Goal: Task Accomplishment & Management: Complete application form

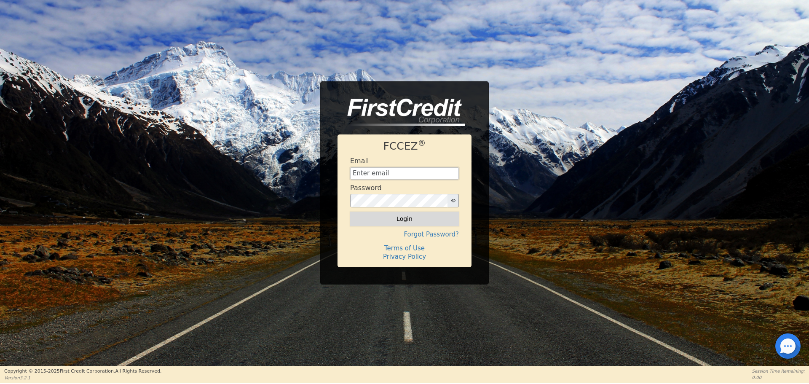
type input "Jcamsindy@gmail.com"
click at [432, 224] on button "Login" at bounding box center [404, 219] width 109 height 14
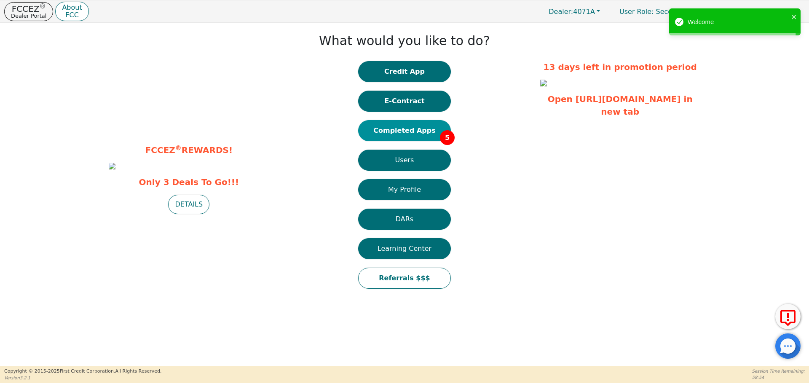
click at [413, 132] on button "Completed Apps 5" at bounding box center [404, 130] width 93 height 21
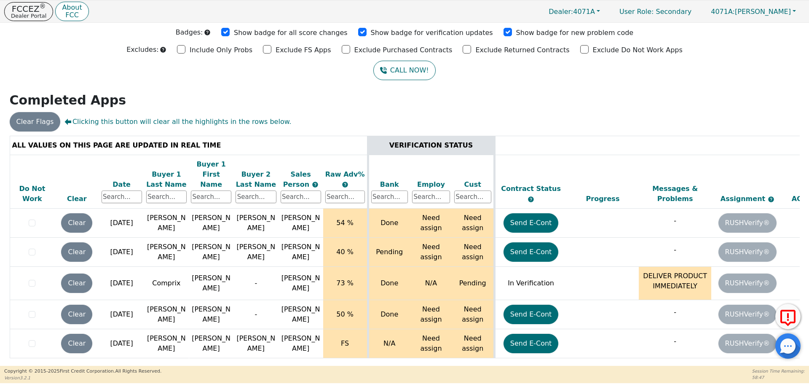
scroll to position [0, 131]
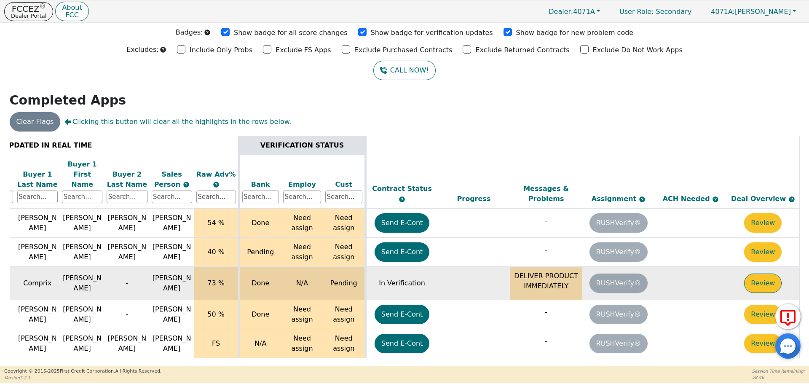
click at [758, 277] on button "Review" at bounding box center [762, 282] width 37 height 19
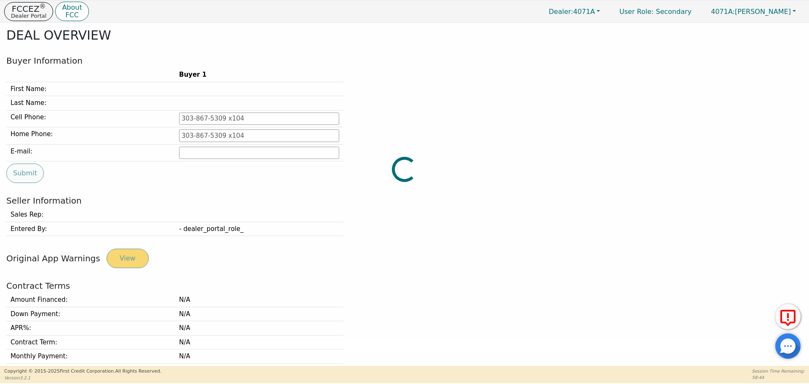
type input "[PHONE_NUMBER]"
type input "[EMAIL_ADDRESS][DOMAIN_NAME]"
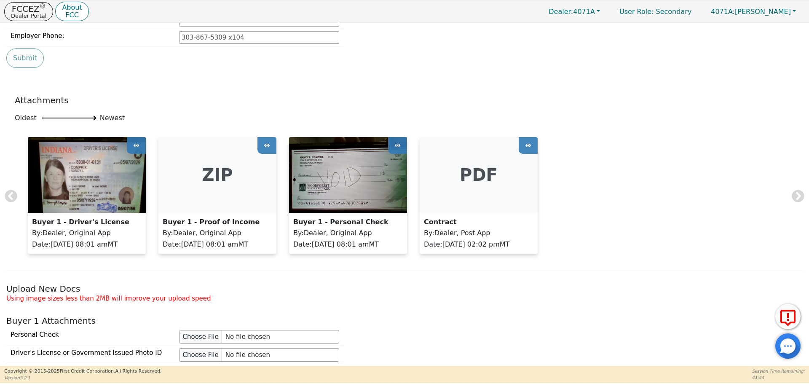
scroll to position [506, 0]
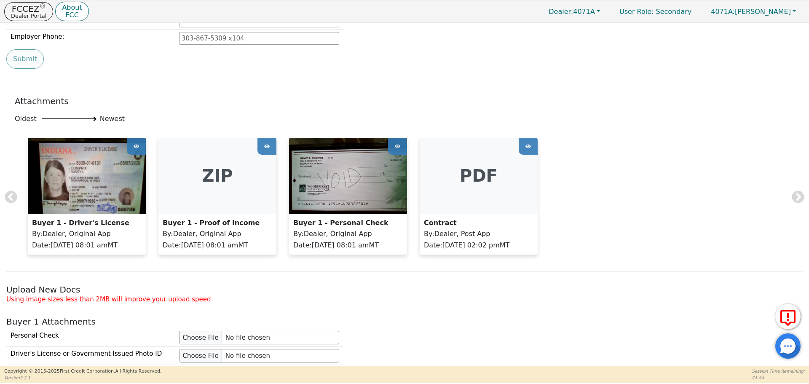
click at [55, 179] on img at bounding box center [87, 176] width 118 height 76
click at [388, 147] on div at bounding box center [397, 146] width 19 height 17
click at [409, 147] on div "Buyer 1 - Driver's License By : Dealer, Original App Date : 07/31/25 08:01 am M…" at bounding box center [404, 200] width 779 height 125
click at [374, 194] on img at bounding box center [348, 176] width 118 height 76
click at [362, 240] on p "Date : 07/31/25 08:01 am MT" at bounding box center [348, 245] width 110 height 10
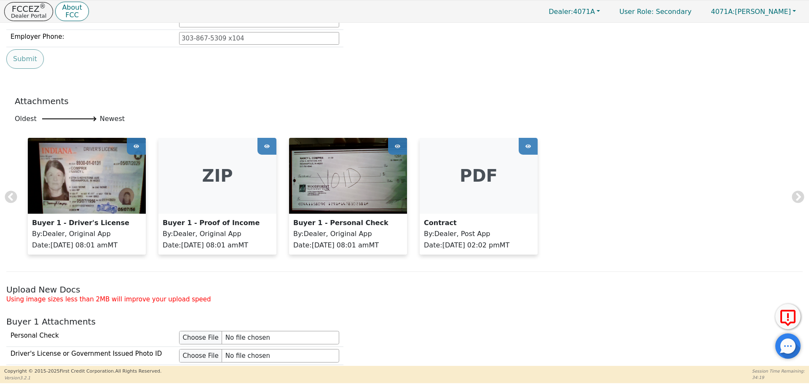
click at [356, 193] on img at bounding box center [348, 176] width 118 height 76
click at [394, 144] on div at bounding box center [397, 146] width 19 height 17
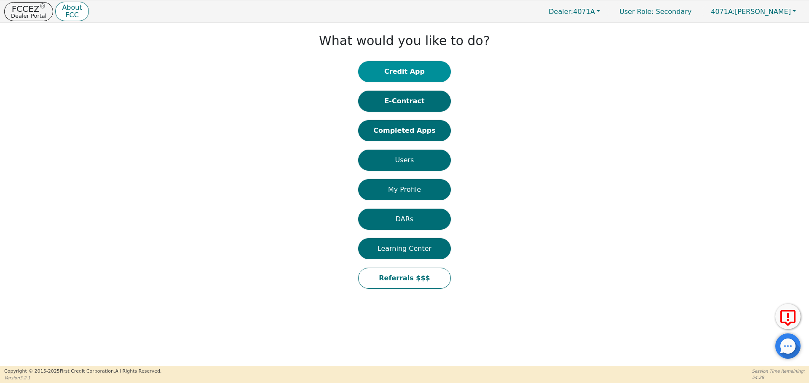
click at [404, 71] on button "Credit App" at bounding box center [404, 71] width 93 height 21
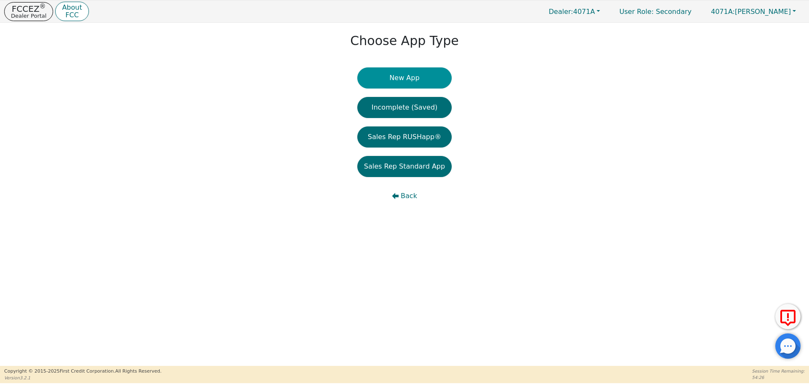
click at [429, 73] on button "New App" at bounding box center [404, 77] width 94 height 21
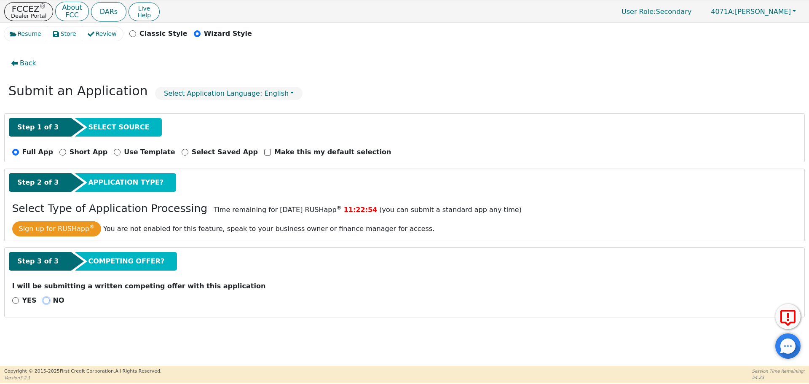
click at [43, 301] on input "NO" at bounding box center [46, 300] width 7 height 7
radio input "true"
click at [52, 321] on button "Next Step" at bounding box center [67, 322] width 110 height 19
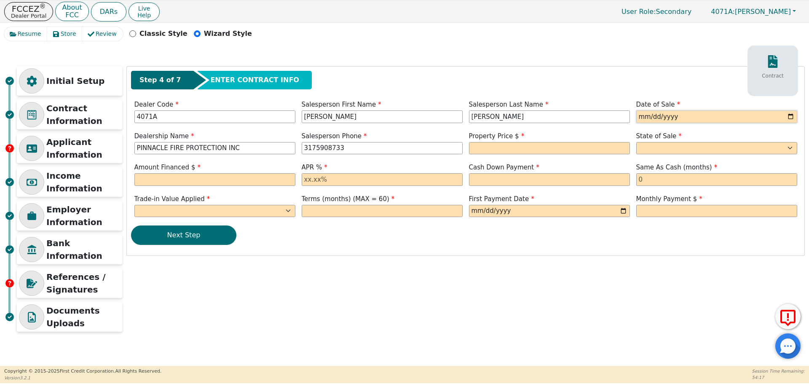
click at [668, 115] on input "date" at bounding box center [716, 116] width 161 height 13
click at [645, 114] on input "date" at bounding box center [716, 116] width 161 height 13
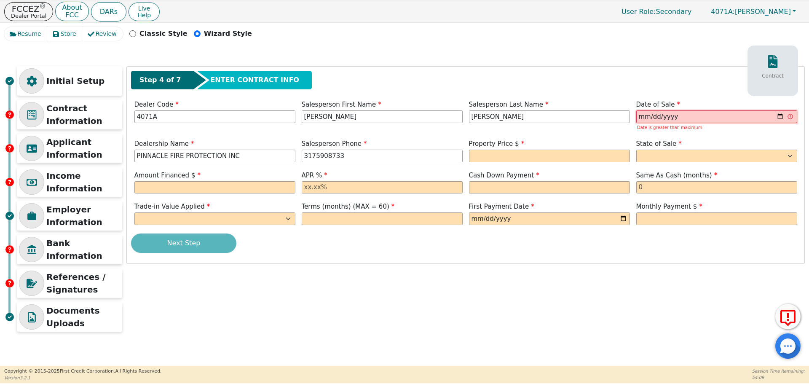
click at [690, 115] on input "[DATE]" at bounding box center [716, 116] width 161 height 13
click at [687, 116] on input "[DATE]" at bounding box center [716, 116] width 161 height 13
click at [487, 156] on input "text" at bounding box center [549, 156] width 161 height 13
click at [656, 115] on input "[DATE]" at bounding box center [716, 116] width 161 height 13
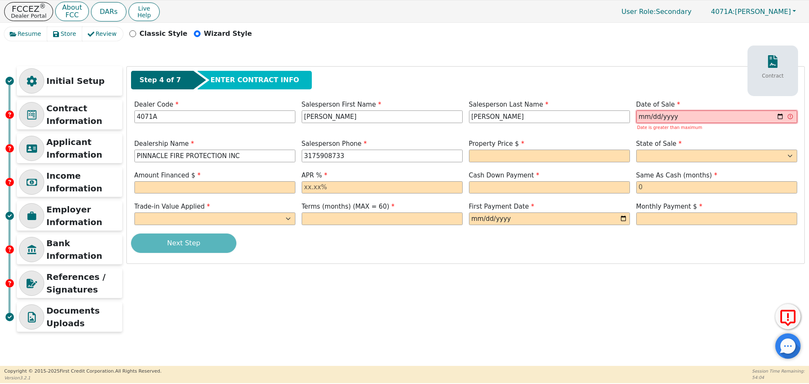
click at [654, 116] on input "[DATE]" at bounding box center [716, 116] width 161 height 13
click at [653, 117] on input "[DATE]" at bounding box center [716, 116] width 161 height 13
type input "[DATE]"
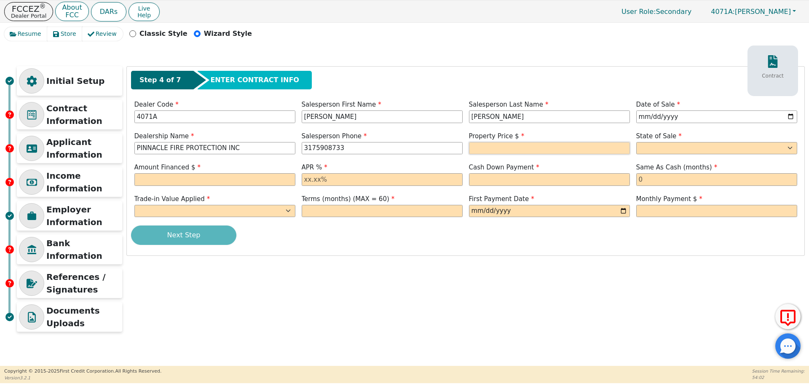
click at [497, 144] on input "text" at bounding box center [549, 148] width 161 height 13
type input "3600.00"
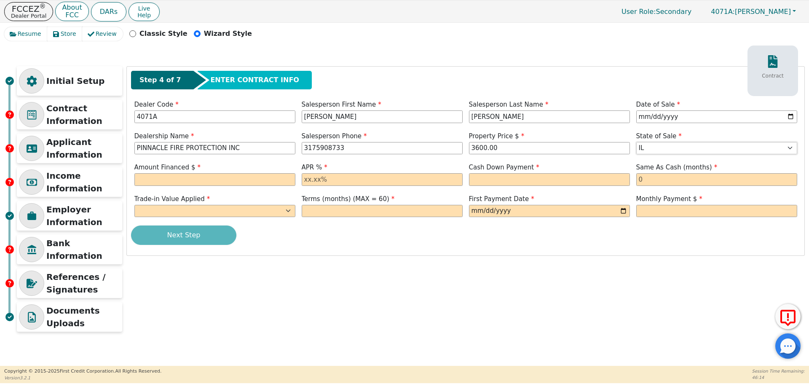
select select "IN"
type input "3600.00"
click at [323, 182] on input "text" at bounding box center [382, 179] width 161 height 13
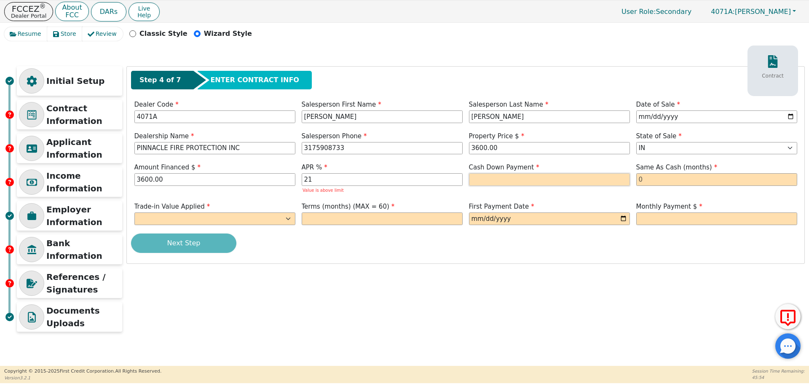
type input "21.00"
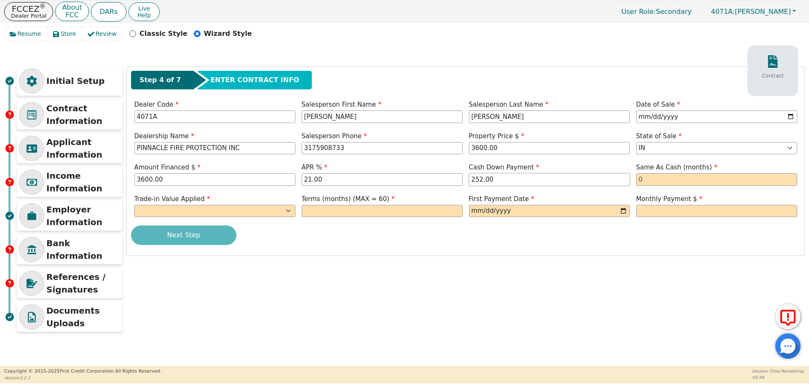
type input "252.00"
type input "0"
select select "n"
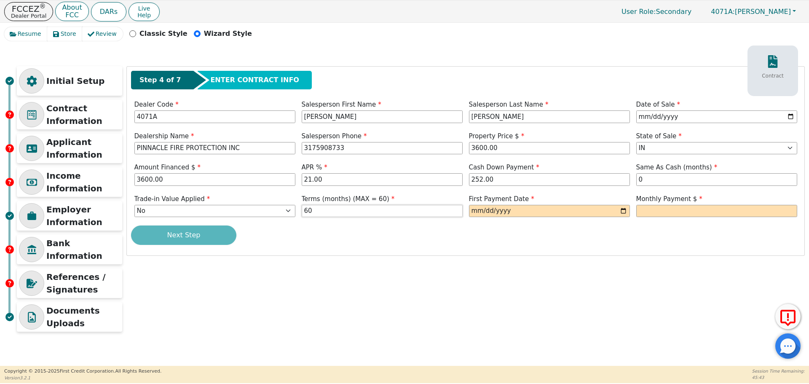
type input "60"
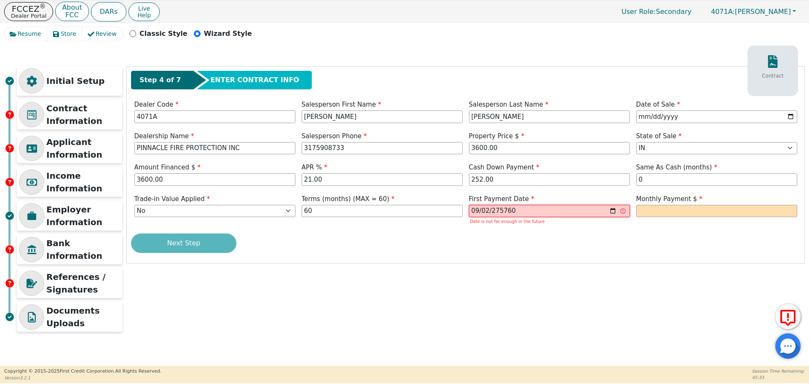
type input "[PHONE_NUMBER]"
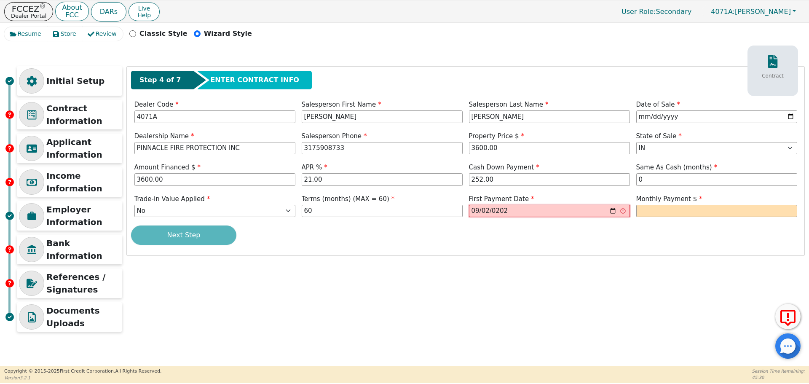
type input "[DATE]"
click at [487, 210] on input "date" at bounding box center [549, 211] width 161 height 13
click at [485, 212] on input "date" at bounding box center [549, 211] width 161 height 13
click at [492, 212] on input "[DATE]" at bounding box center [549, 211] width 161 height 13
click at [484, 210] on input "[DATE]" at bounding box center [549, 211] width 161 height 13
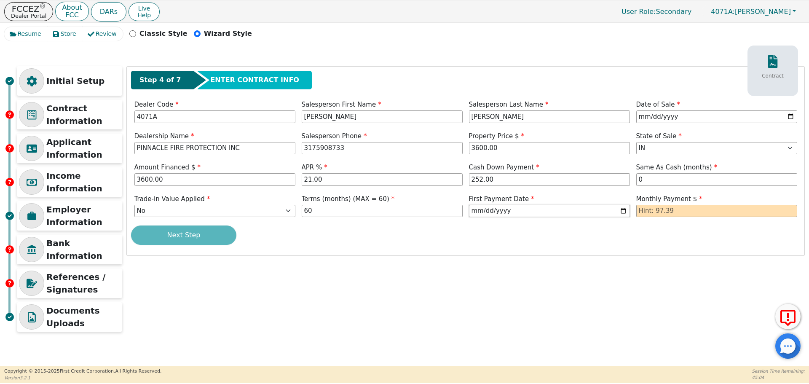
click at [484, 210] on input "[DATE]" at bounding box center [549, 211] width 161 height 13
click at [483, 208] on input "[DATE]" at bounding box center [549, 211] width 161 height 13
type input "[DATE]"
click at [663, 214] on input "text" at bounding box center [716, 211] width 161 height 13
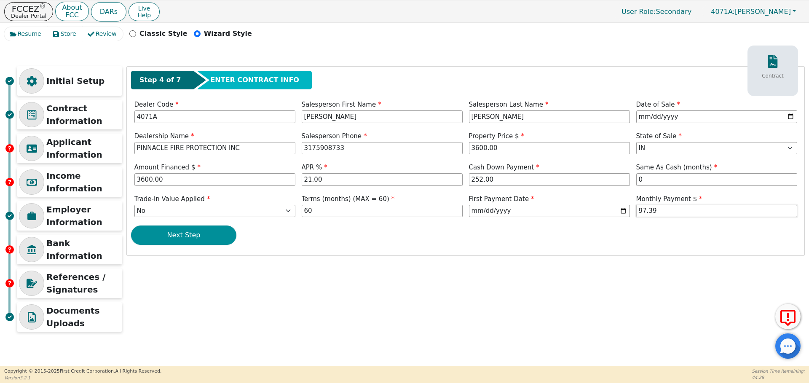
type input "97.39"
click at [212, 233] on button "Next Step" at bounding box center [183, 234] width 105 height 19
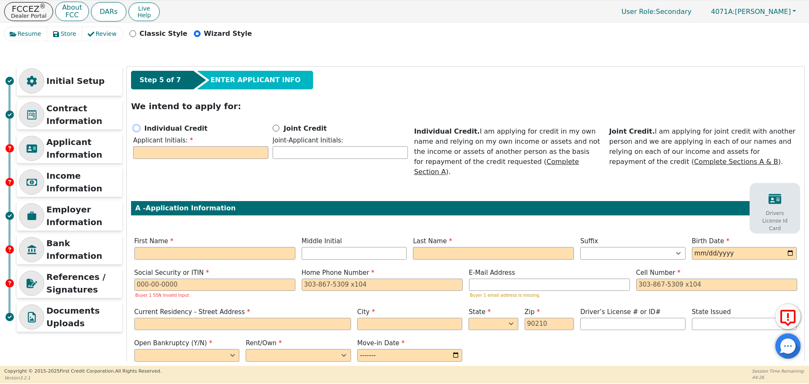
click at [138, 129] on input "Individual Credit" at bounding box center [136, 128] width 7 height 7
radio input "true"
click at [155, 150] on input "text" at bounding box center [200, 152] width 135 height 13
type input "NC"
click at [177, 247] on input "text" at bounding box center [214, 253] width 161 height 13
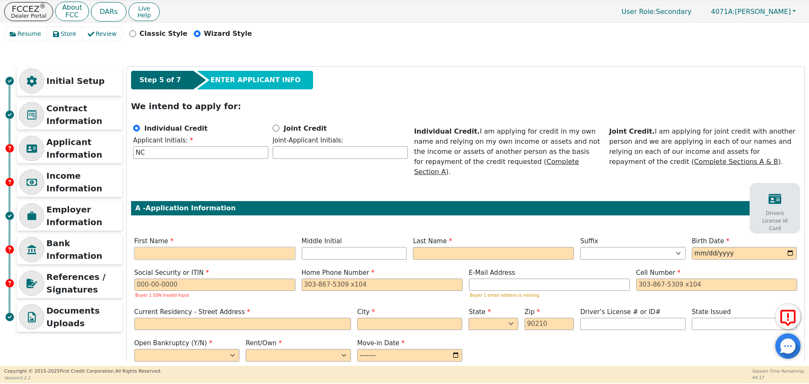
type input "N"
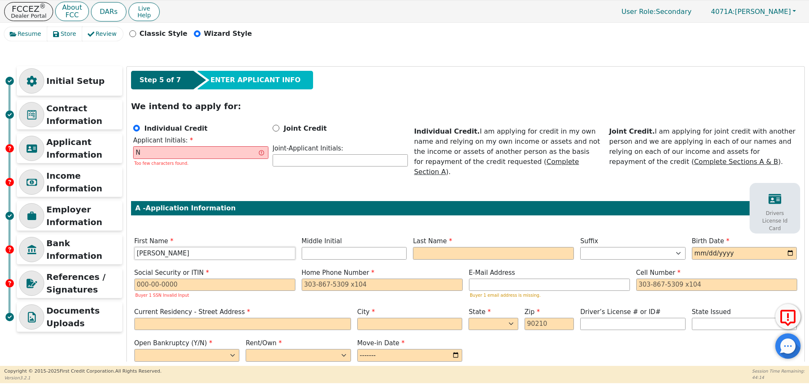
type input "[PERSON_NAME]"
click at [151, 153] on input "N" at bounding box center [200, 152] width 135 height 13
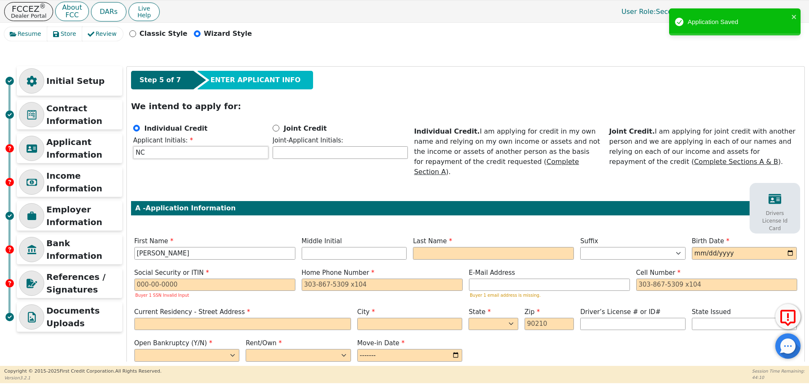
type input "NC"
click at [428, 247] on input "text" at bounding box center [493, 253] width 161 height 13
type input "Comprix"
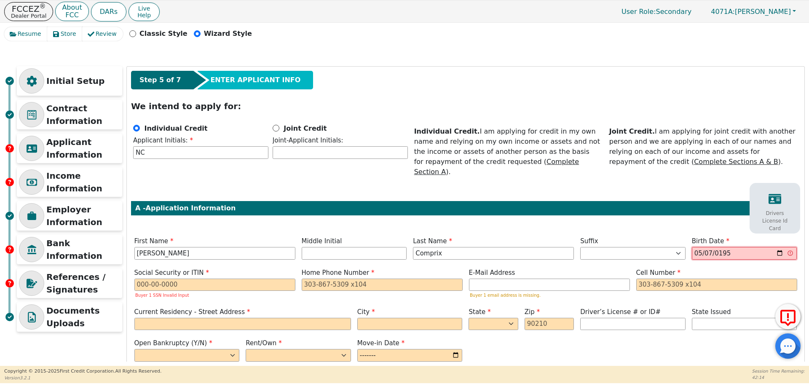
type input "[DATE]"
click at [151, 279] on input "text" at bounding box center [214, 285] width 161 height 13
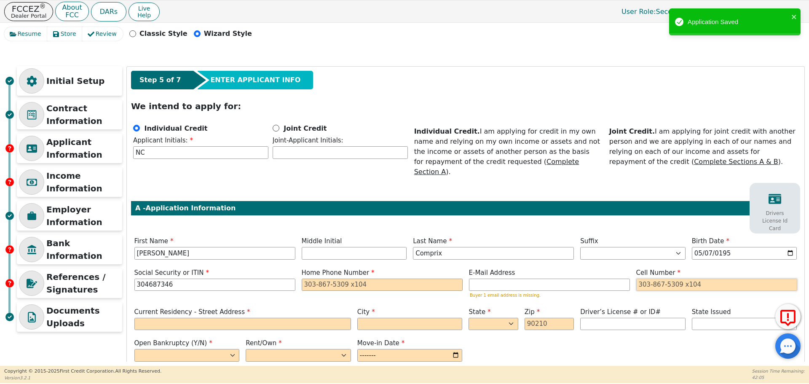
type input "***-**-7346"
click at [649, 279] on input "tel" at bounding box center [716, 285] width 161 height 13
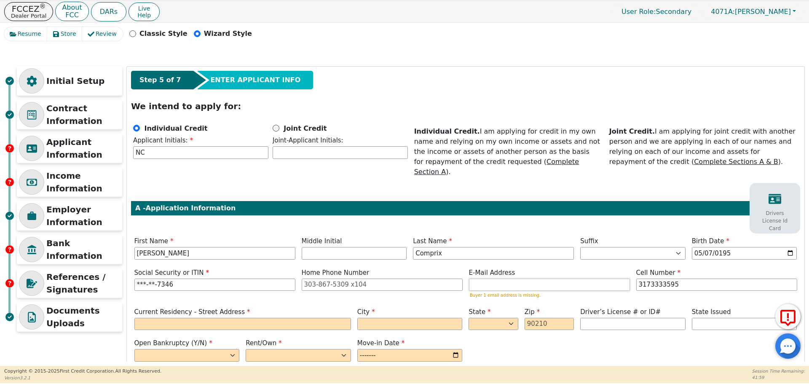
type input "[PHONE_NUMBER]"
click at [508, 279] on input "email" at bounding box center [549, 285] width 161 height 13
type input "[EMAIL_ADDRESS][DOMAIN_NAME]"
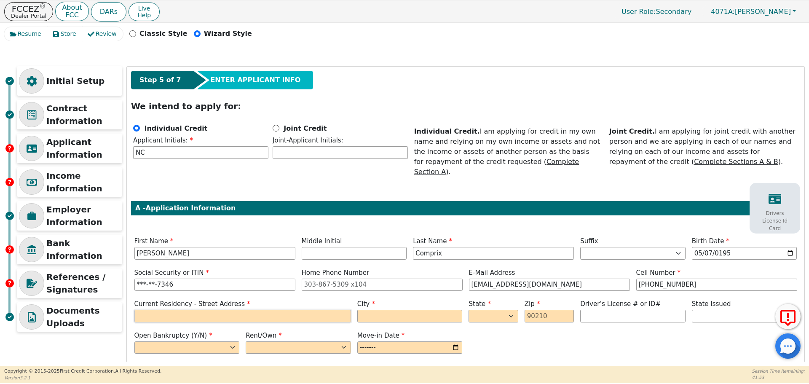
click at [171, 311] on input "text" at bounding box center [242, 316] width 217 height 13
click at [163, 310] on input "text" at bounding box center [242, 316] width 217 height 13
click at [195, 310] on input "text" at bounding box center [242, 316] width 217 height 13
paste input "[STREET_ADDRESS]"
type input "[STREET_ADDRESS]"
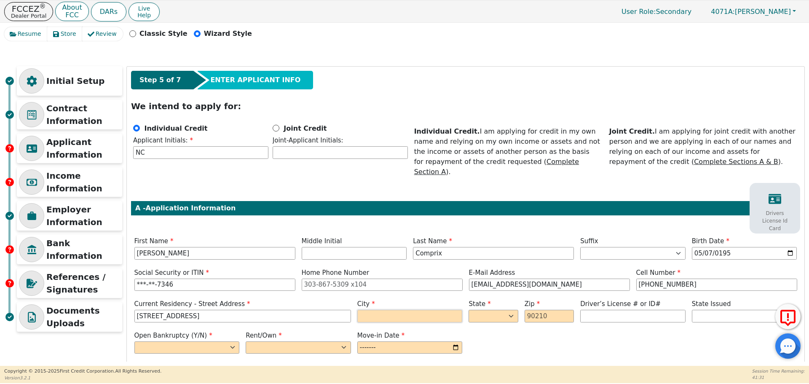
click at [417, 310] on input "text" at bounding box center [409, 316] width 105 height 13
type input "[GEOGRAPHIC_DATA]"
click at [501, 310] on select "AK AL AR AZ CA CO CT DC DE FL [GEOGRAPHIC_DATA] HI IA ID IL IN KS [GEOGRAPHIC_D…" at bounding box center [493, 316] width 49 height 13
select select "IN"
click at [469, 310] on select "AK AL AR AZ CA CO CT DC DE FL [GEOGRAPHIC_DATA] HI IA ID IL IN KS [GEOGRAPHIC_D…" at bounding box center [493, 316] width 49 height 13
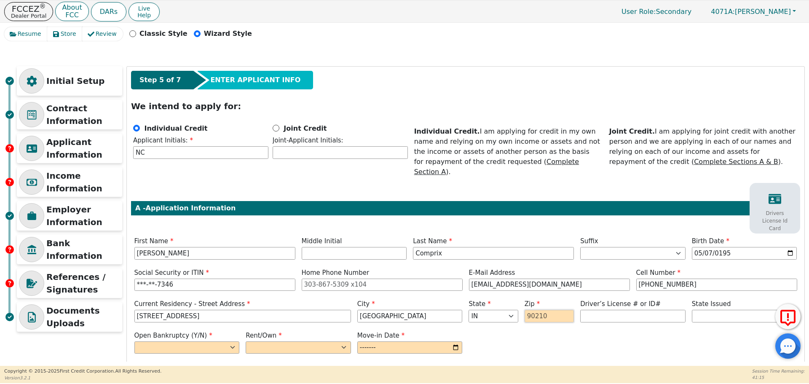
click at [528, 310] on input "text" at bounding box center [549, 316] width 49 height 13
type input "46203"
click at [264, 310] on input "[STREET_ADDRESS]" at bounding box center [242, 316] width 217 height 13
type input "[STREET_ADDRESS]"
click at [231, 341] on select "Yes No" at bounding box center [186, 347] width 105 height 13
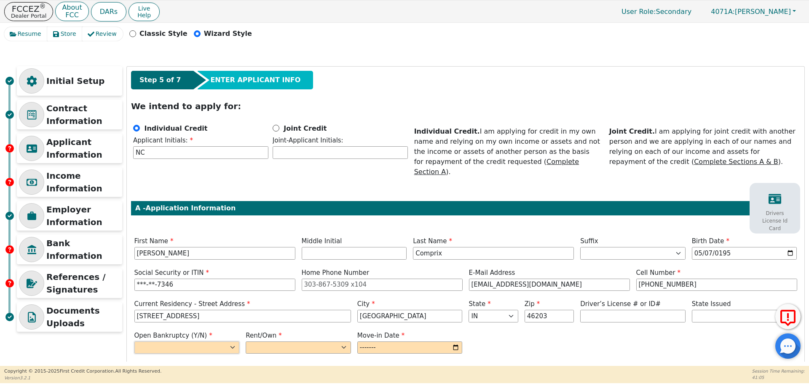
select select "y"
click at [134, 341] on select "Yes No" at bounding box center [186, 347] width 105 height 13
click at [271, 341] on select "Rent Own" at bounding box center [298, 347] width 105 height 13
select select "Own"
click at [246, 341] on select "Rent Own" at bounding box center [298, 347] width 105 height 13
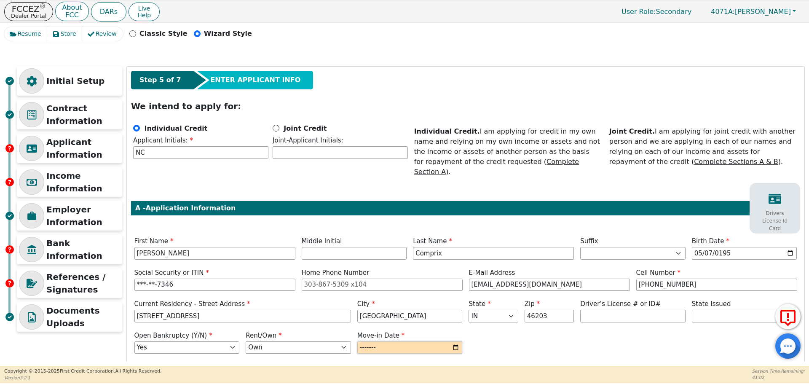
click at [370, 341] on input "month" at bounding box center [409, 347] width 105 height 13
type input "2010-12"
click at [590, 310] on input "text" at bounding box center [632, 316] width 105 height 13
click at [713, 310] on select "AK AL AR AZ CA CO CT DC DE FL [GEOGRAPHIC_DATA] HI IA ID IL IN KS [GEOGRAPHIC_D…" at bounding box center [744, 316] width 105 height 13
select select "IN"
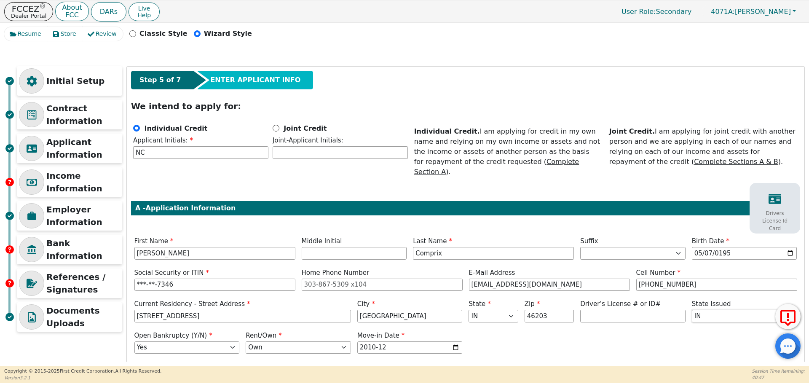
click at [713, 310] on select "AK AL AR AZ CA CO CT DC DE FL [GEOGRAPHIC_DATA] HI IA ID IL IN KS [GEOGRAPHIC_D…" at bounding box center [744, 316] width 105 height 13
click at [598, 310] on input "text" at bounding box center [632, 316] width 105 height 13
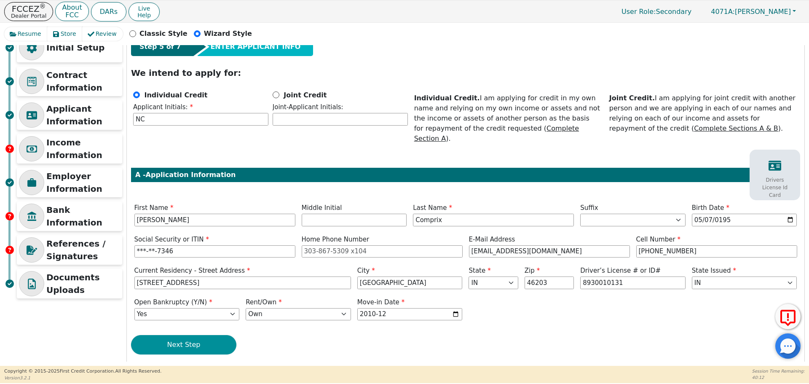
type input "**********"
click at [197, 335] on button "Next Step" at bounding box center [183, 344] width 105 height 19
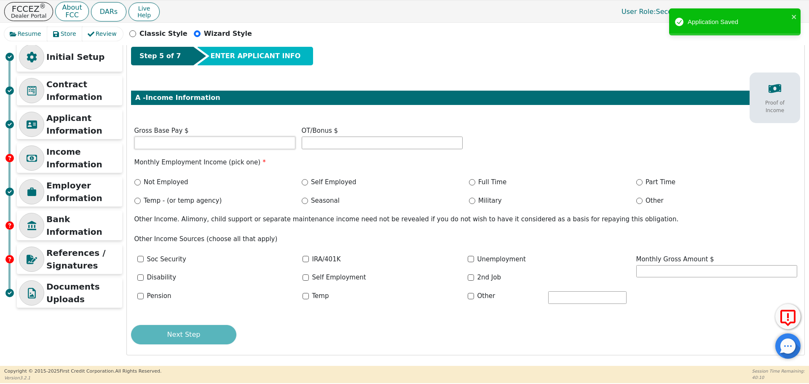
click at [161, 139] on input "text" at bounding box center [214, 143] width 161 height 13
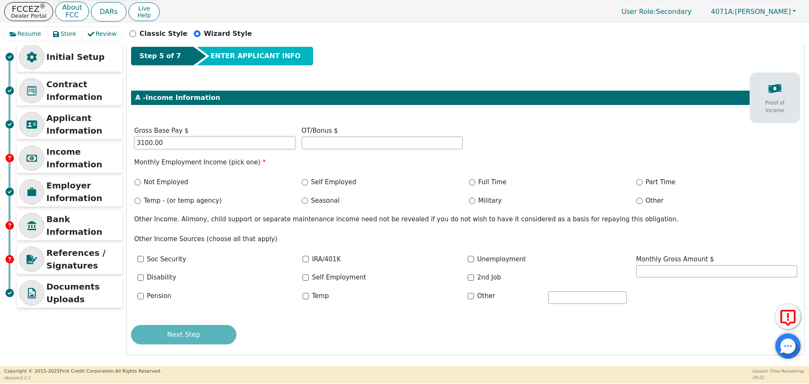
type input "3100.00"
click at [137, 182] on input "Not Employed" at bounding box center [137, 182] width 6 height 6
radio input "true"
click at [673, 273] on input "text" at bounding box center [716, 271] width 161 height 13
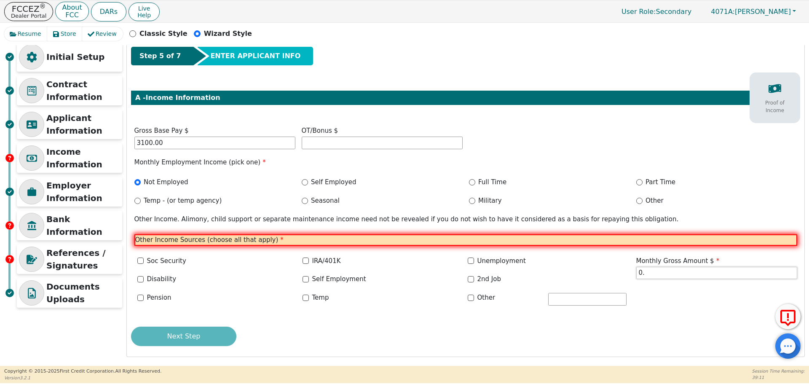
type input "0"
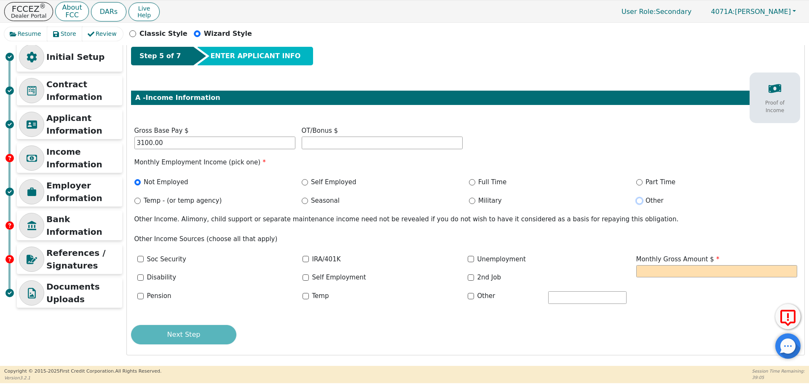
click at [640, 201] on input "Other" at bounding box center [639, 201] width 6 height 6
radio input "true"
click at [139, 256] on input "Soc Security" at bounding box center [140, 259] width 6 height 6
checkbox input "true"
click at [140, 297] on input "Pension" at bounding box center [140, 296] width 6 height 6
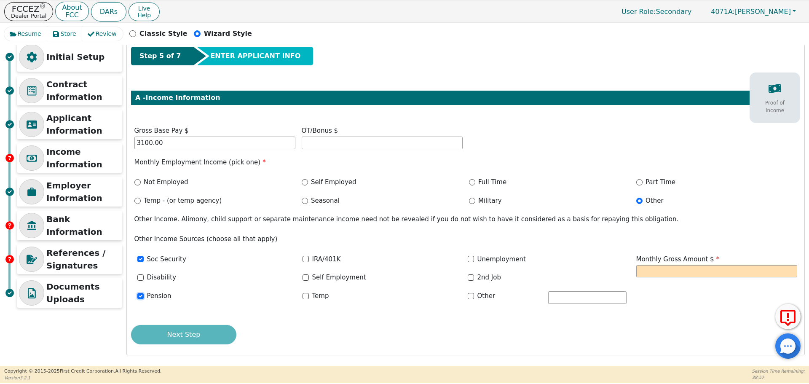
checkbox input "true"
click at [660, 272] on input "text" at bounding box center [716, 271] width 161 height 13
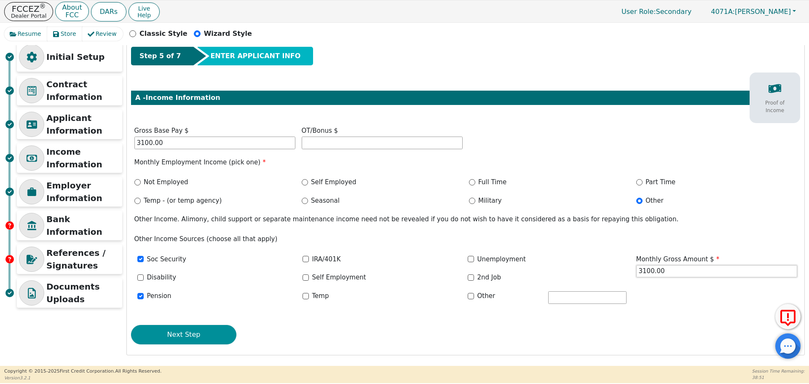
type input "3100.00"
click at [167, 337] on button "Next Step" at bounding box center [183, 334] width 105 height 19
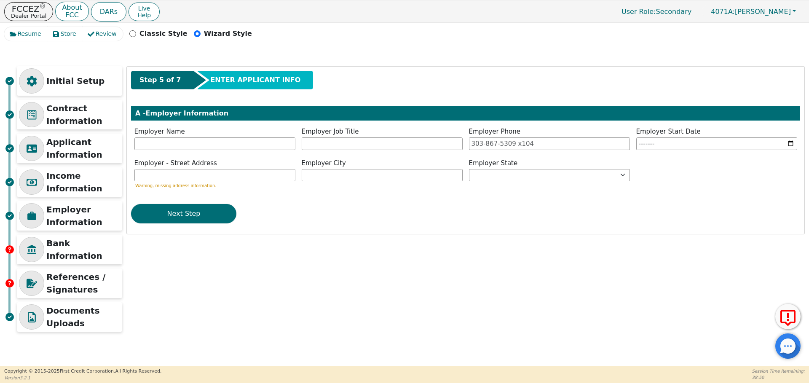
scroll to position [0, 0]
click at [175, 141] on input "text" at bounding box center [214, 143] width 161 height 13
click at [49, 213] on p "Employer Information" at bounding box center [83, 215] width 74 height 25
click at [53, 180] on p "Income Information" at bounding box center [83, 181] width 74 height 25
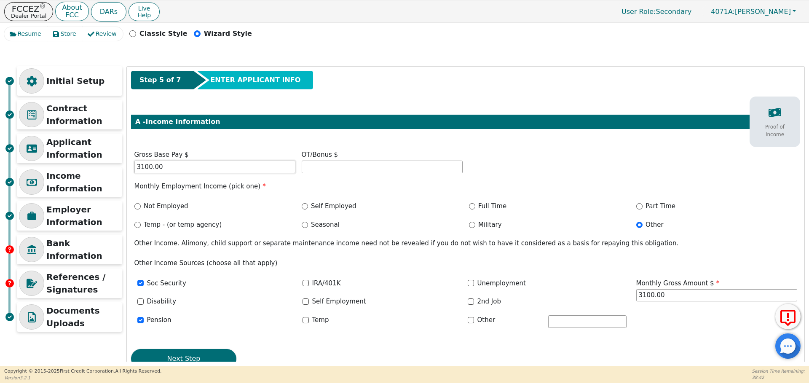
drag, startPoint x: 180, startPoint y: 168, endPoint x: 134, endPoint y: 167, distance: 45.5
click at [134, 167] on input "3100.00" at bounding box center [214, 167] width 161 height 13
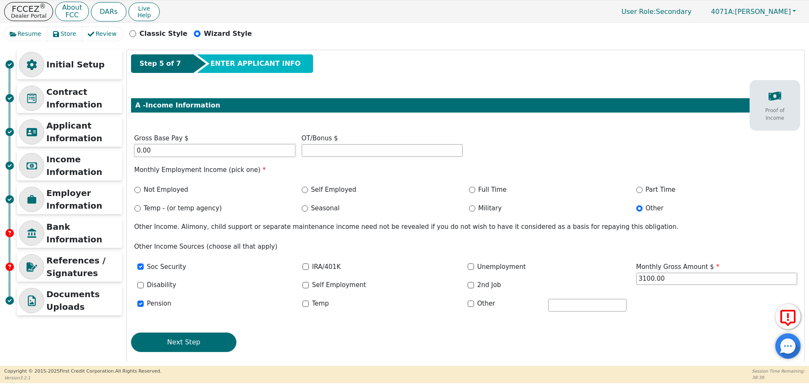
scroll to position [24, 0]
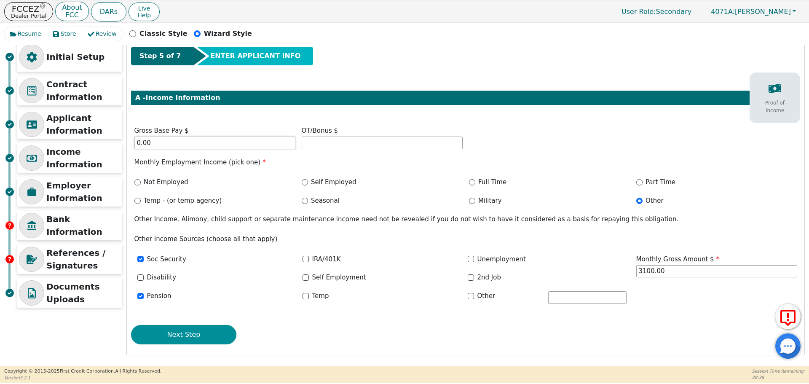
type input "0.00"
click at [203, 336] on button "Next Step" at bounding box center [183, 334] width 105 height 19
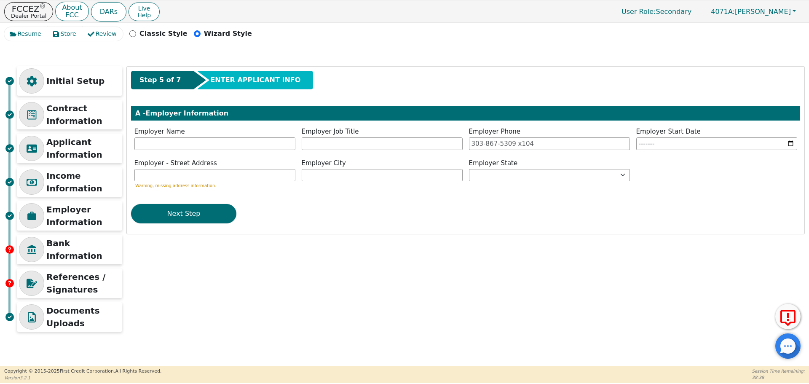
scroll to position [0, 0]
click at [43, 177] on div at bounding box center [31, 181] width 25 height 25
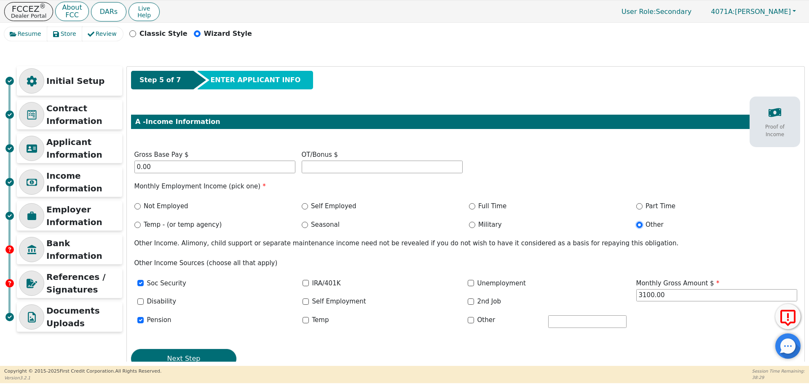
click at [636, 226] on input "Other" at bounding box center [639, 225] width 6 height 6
click at [137, 206] on input "Not Employed" at bounding box center [137, 206] width 6 height 6
radio input "true"
click at [183, 357] on button "Next Step" at bounding box center [183, 358] width 105 height 19
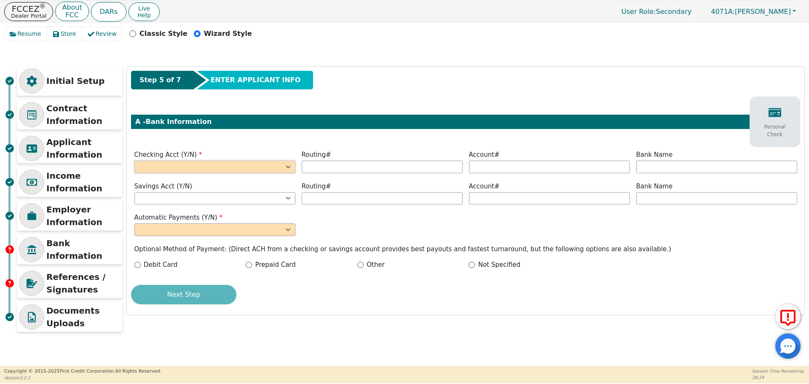
click at [171, 161] on select "Yes No" at bounding box center [214, 167] width 161 height 13
select select "y"
click at [134, 161] on select "Yes No" at bounding box center [214, 167] width 161 height 13
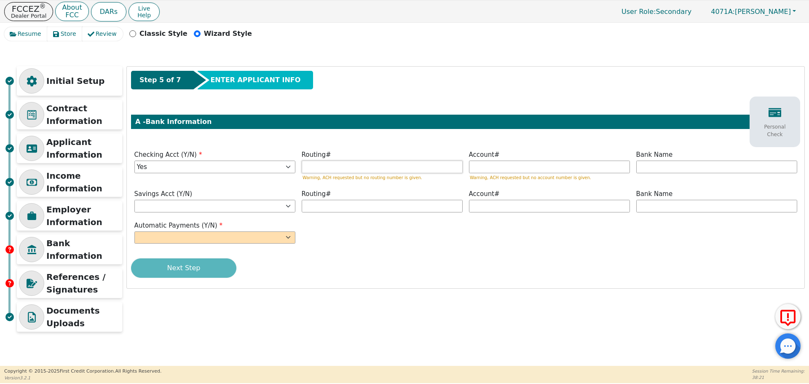
click at [321, 165] on input "text" at bounding box center [382, 167] width 161 height 13
click at [653, 173] on input "text" at bounding box center [716, 167] width 161 height 13
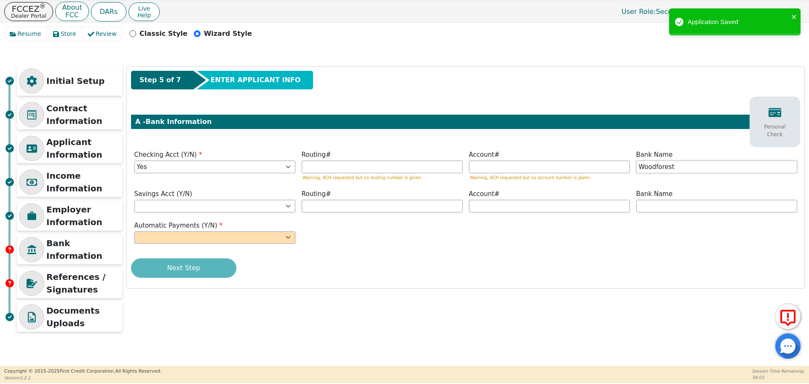
type input "Woodforest National Bank"
click at [178, 241] on select "Yes No" at bounding box center [214, 237] width 161 height 13
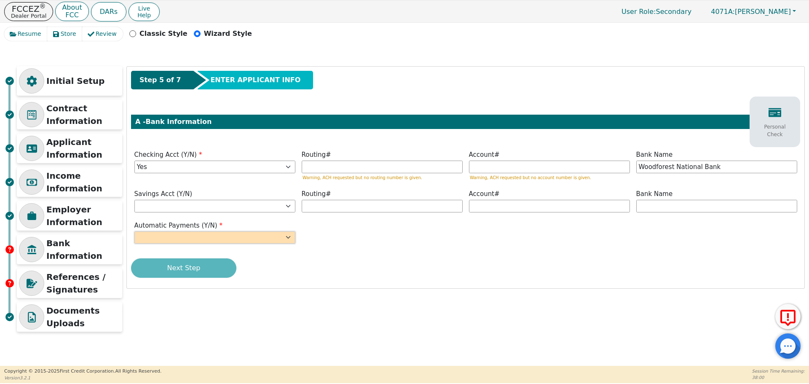
select select "y"
click at [134, 231] on select "Yes No" at bounding box center [214, 237] width 161 height 13
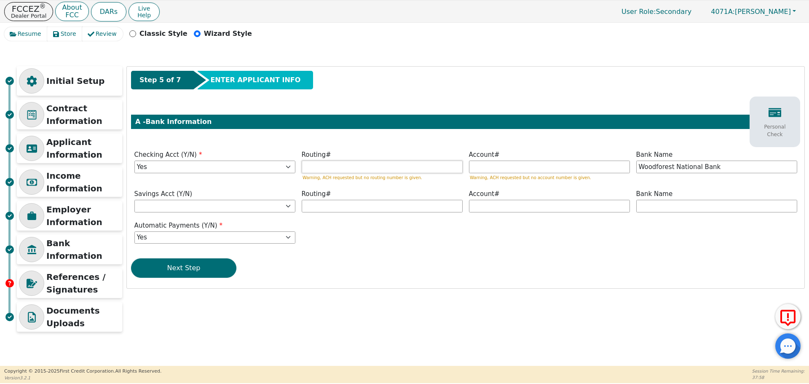
click at [319, 166] on input "text" at bounding box center [382, 167] width 161 height 13
type input "*********"
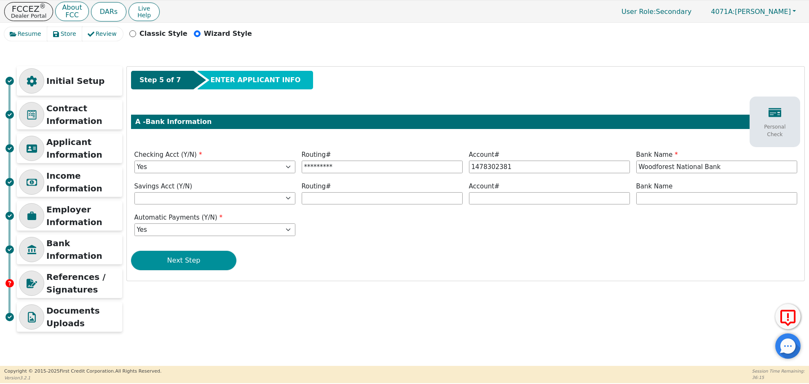
type input "**********"
click at [177, 256] on button "Next Step" at bounding box center [183, 260] width 105 height 19
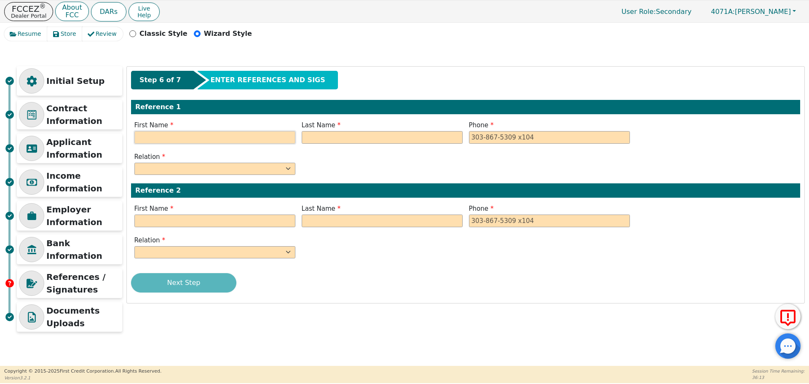
click at [164, 139] on input "text" at bounding box center [214, 137] width 161 height 13
type input "[PERSON_NAME]"
type input "I"
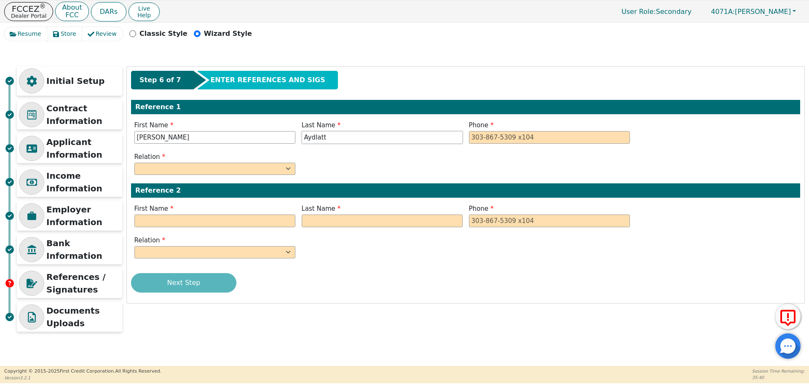
type input "Aydlatt"
click at [490, 134] on input "tel" at bounding box center [549, 137] width 161 height 13
click at [236, 169] on select "FATHER MOTHER SISTER BROTHER DAUGHTER SON CO-WORKER NEIGHBOR FRIEND COUSIN G-MO…" at bounding box center [214, 169] width 161 height 13
type input "[PHONE_NUMBER]"
select select "OTHER"
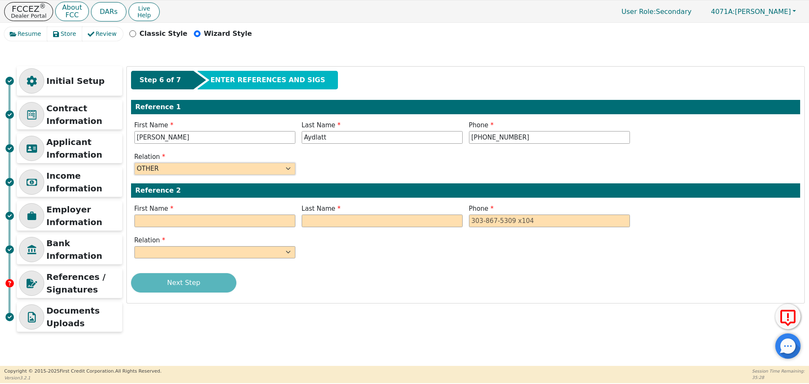
click at [134, 163] on select "FATHER MOTHER SISTER BROTHER DAUGHTER SON CO-WORKER NEIGHBOR FRIEND COUSIN G-MO…" at bounding box center [214, 169] width 161 height 13
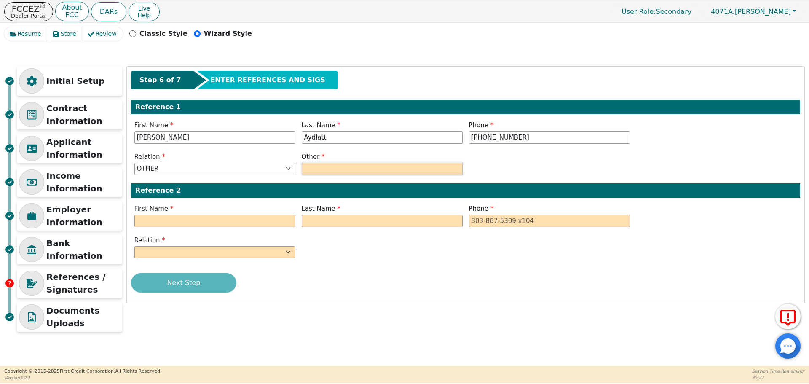
click at [310, 169] on input "text" at bounding box center [382, 169] width 161 height 13
type input "Friend"
click at [168, 222] on input "text" at bounding box center [214, 220] width 161 height 13
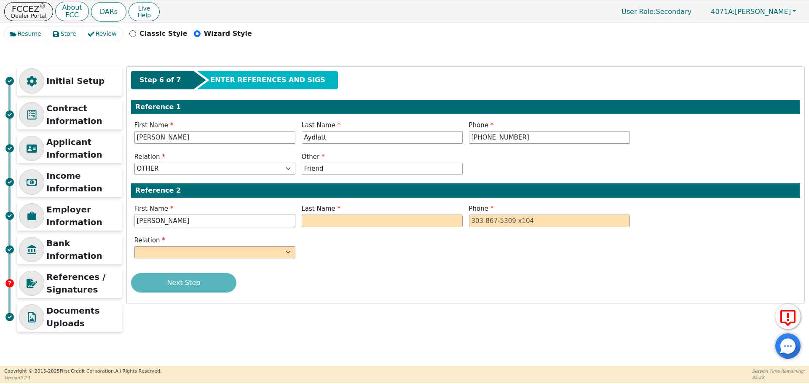
type input "[PERSON_NAME]"
type input "[PHONE_NUMBER]"
click at [333, 215] on input "text" at bounding box center [382, 220] width 161 height 13
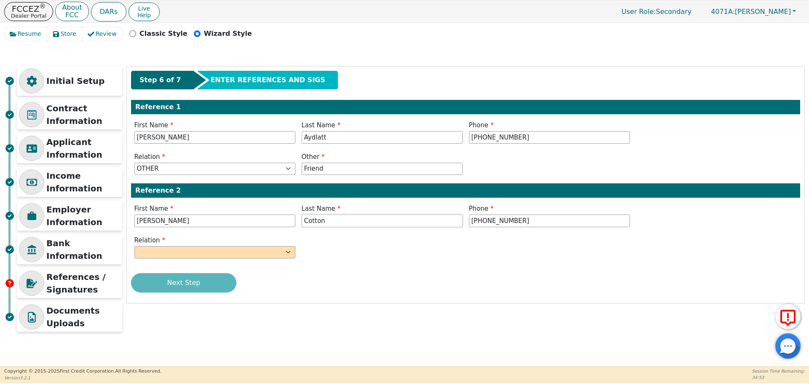
type input "Cotton"
click at [165, 248] on select "FATHER MOTHER SISTER BROTHER DAUGHTER SON CO-WORKER NEIGHBOR FRIEND COUSIN G-MO…" at bounding box center [214, 252] width 161 height 13
select select "OTHER"
click at [134, 246] on select "FATHER MOTHER SISTER BROTHER DAUGHTER SON CO-WORKER NEIGHBOR FRIEND COUSIN G-MO…" at bounding box center [214, 252] width 161 height 13
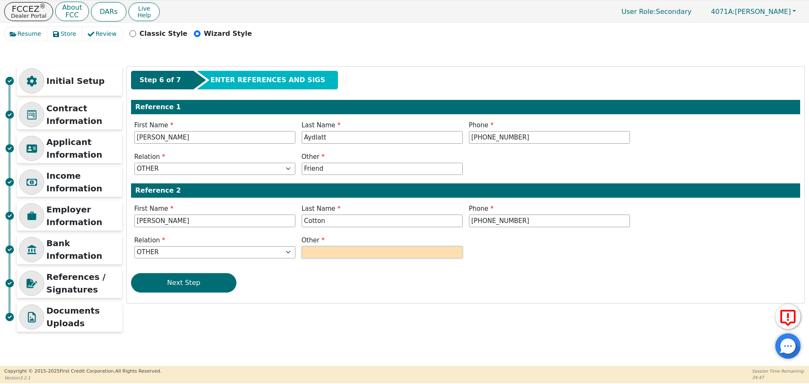
click at [335, 254] on input "text" at bounding box center [382, 252] width 161 height 13
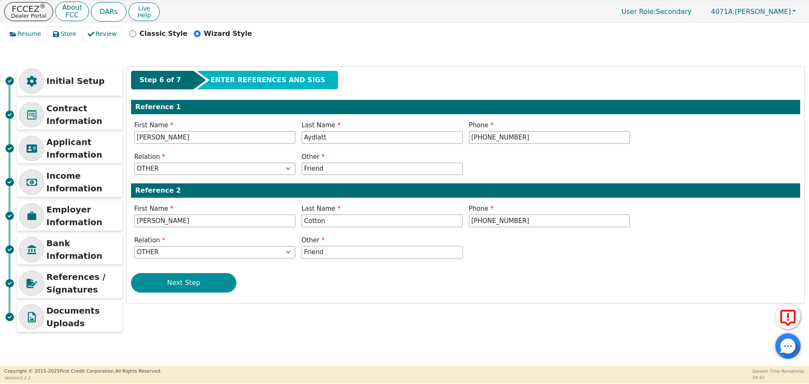
type input "Friend"
click at [183, 281] on button "Next Step" at bounding box center [183, 282] width 105 height 19
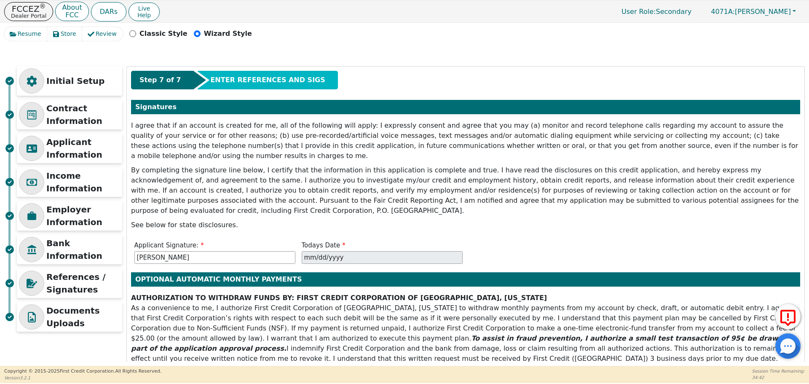
scroll to position [67, 0]
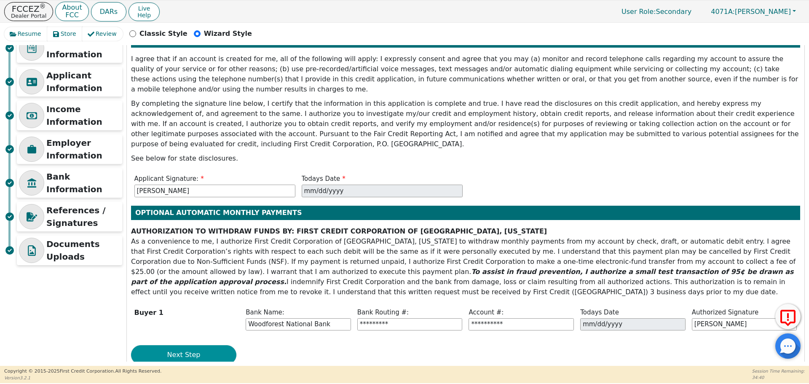
click at [187, 345] on button "Next Step" at bounding box center [183, 354] width 105 height 19
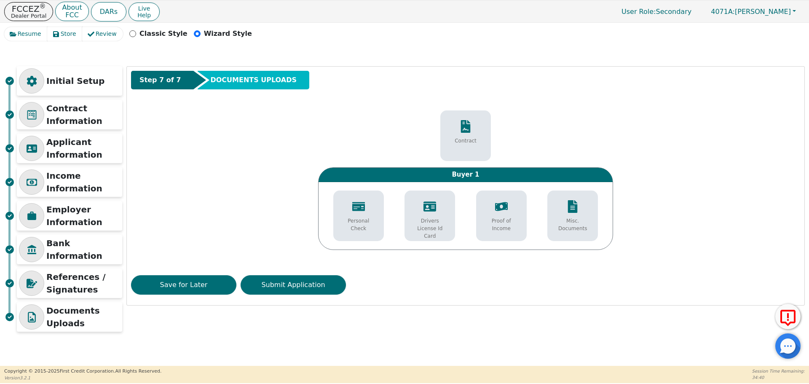
scroll to position [0, 0]
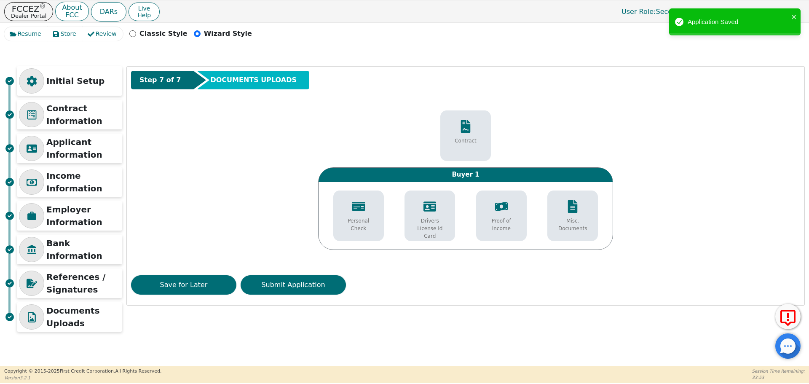
click at [342, 217] on p "Personal Check" at bounding box center [359, 224] width 38 height 15
click at [342, 200] on icon at bounding box center [343, 198] width 11 height 11
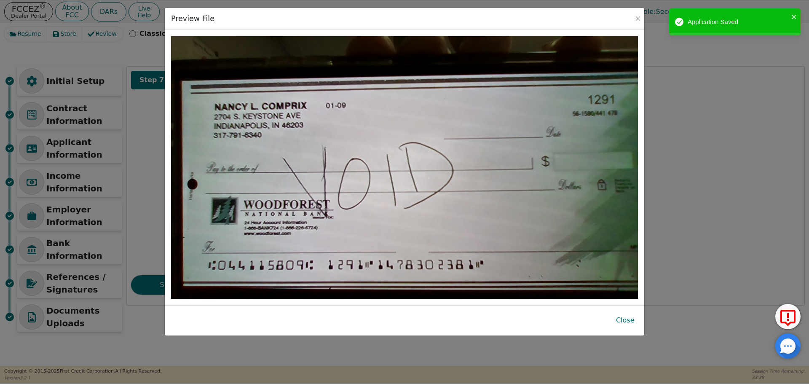
click at [662, 86] on div "Preview File Close" at bounding box center [404, 192] width 809 height 384
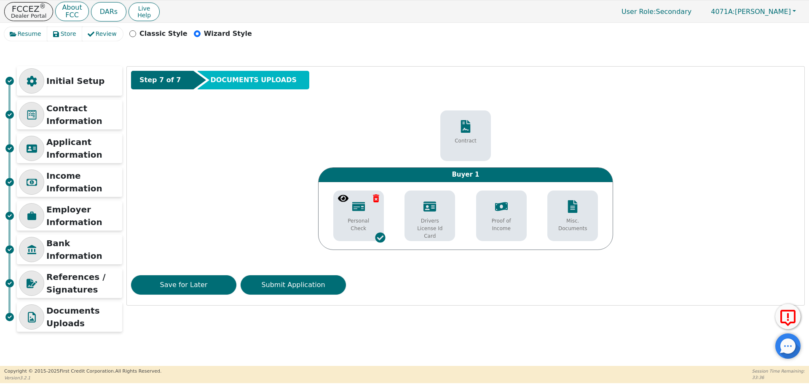
click at [430, 210] on icon at bounding box center [429, 206] width 13 height 10
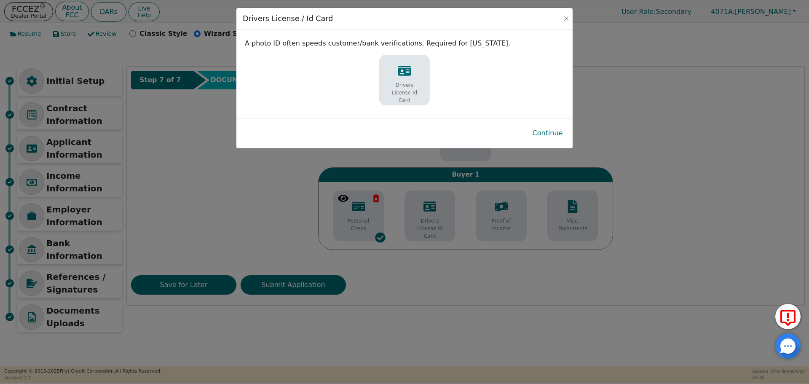
click at [404, 70] on icon at bounding box center [404, 71] width 13 height 10
click at [414, 201] on div "Drivers License / Id Card A photo ID often speeds customer/bank verifications. …" at bounding box center [404, 192] width 809 height 384
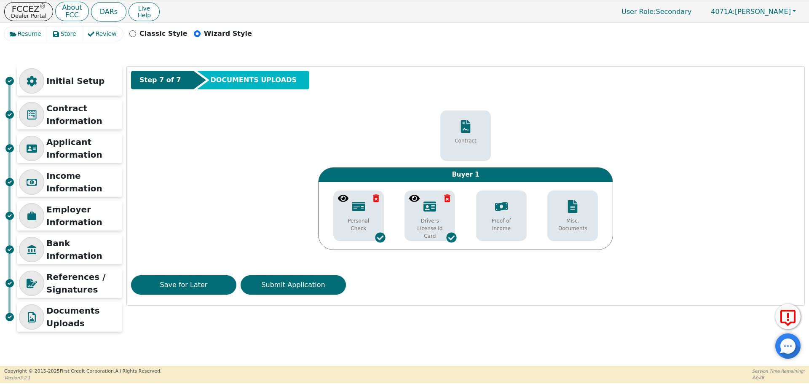
click at [414, 198] on icon at bounding box center [414, 198] width 11 height 7
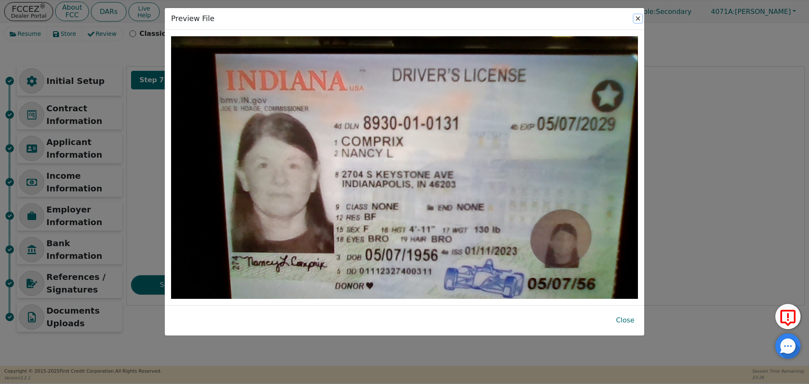
click at [640, 16] on button "Close" at bounding box center [638, 18] width 8 height 8
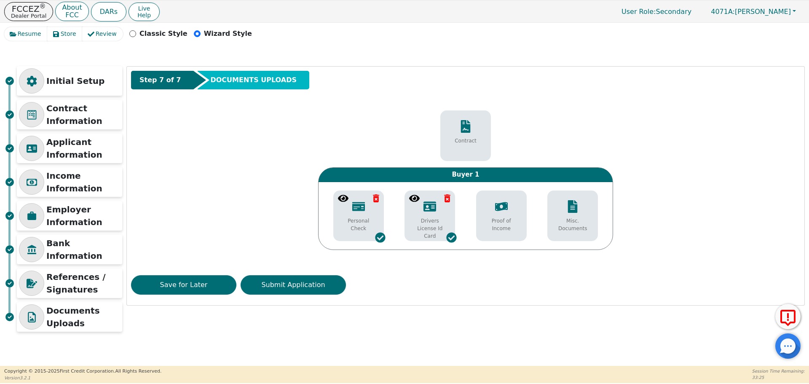
click at [496, 213] on div "Proof of Income" at bounding box center [501, 216] width 46 height 40
click at [487, 198] on icon at bounding box center [486, 198] width 11 height 7
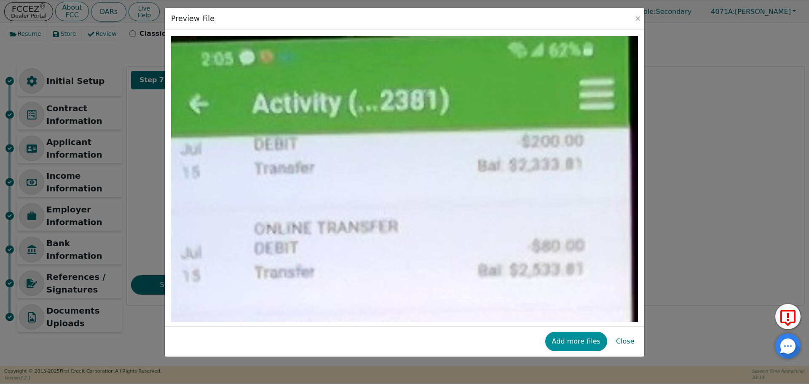
click at [577, 342] on button "Add more files" at bounding box center [576, 341] width 62 height 19
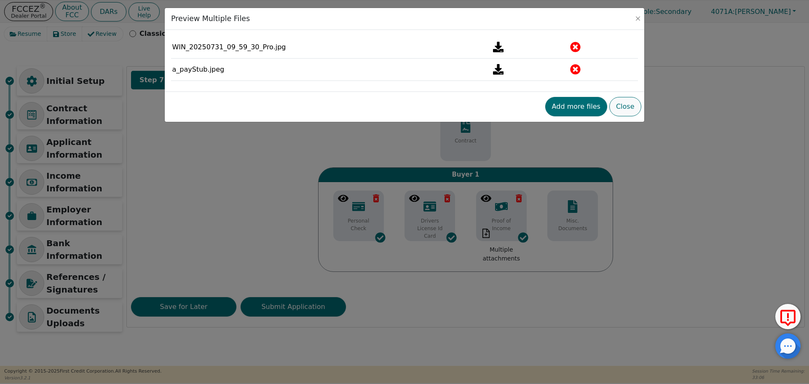
click at [634, 105] on button "Close" at bounding box center [625, 106] width 32 height 19
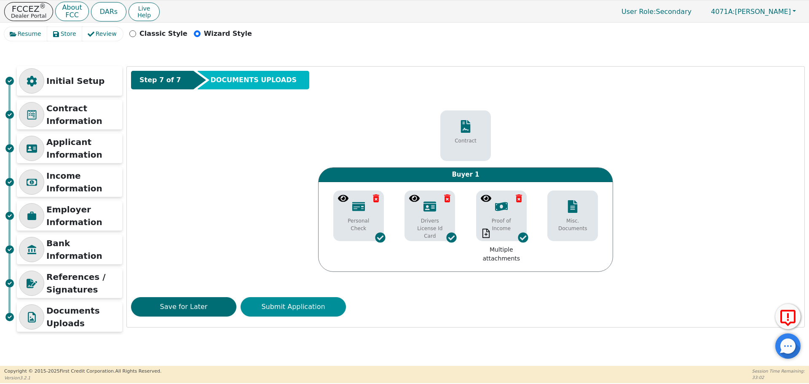
click at [296, 310] on button "Submit Application" at bounding box center [293, 306] width 105 height 19
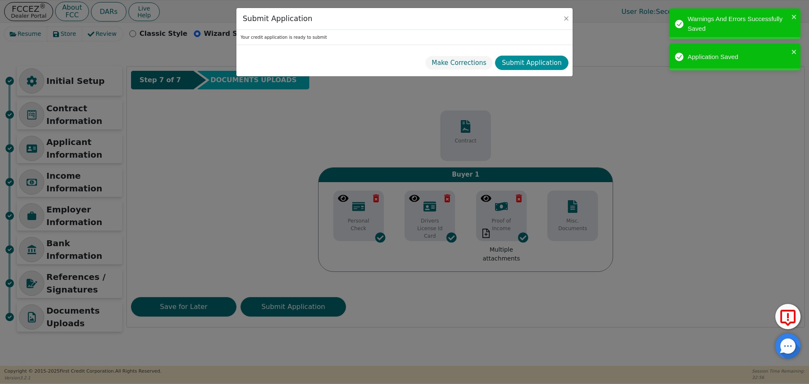
click at [527, 61] on button "Submit Application" at bounding box center [531, 63] width 73 height 15
